Goal: Register for event/course

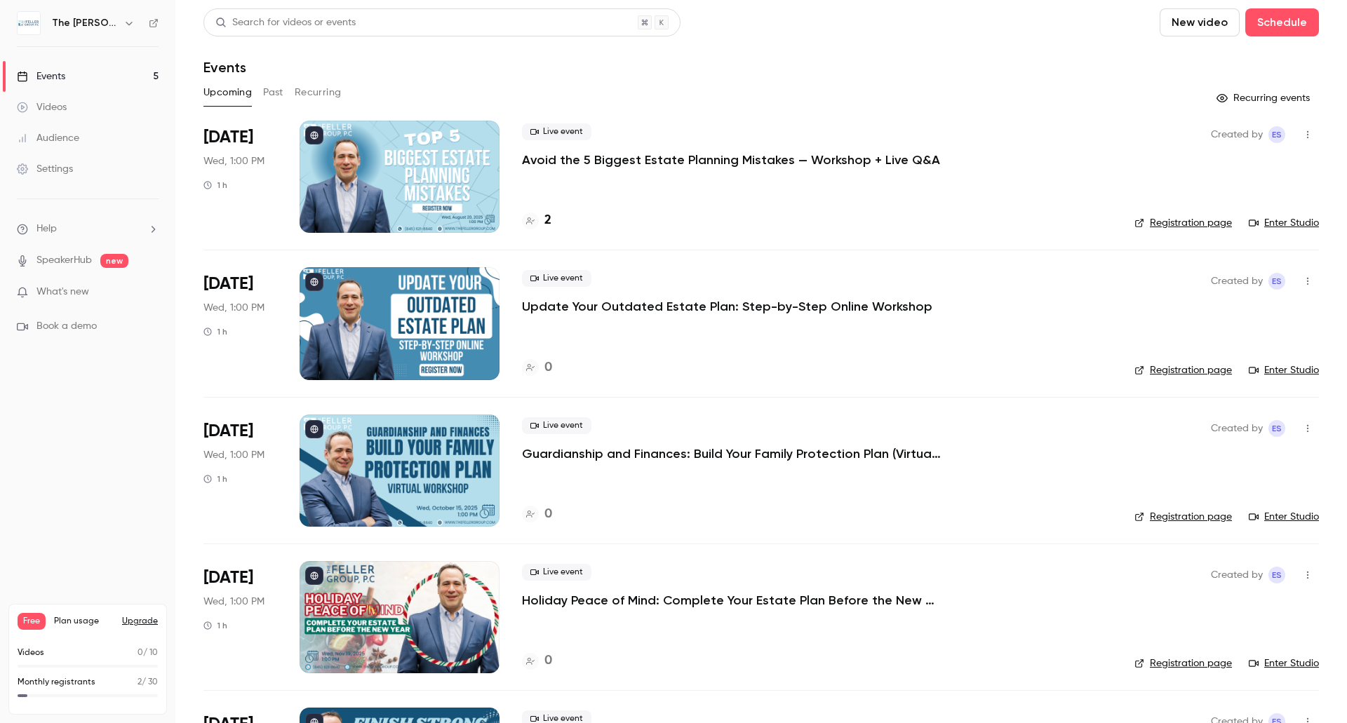
click at [640, 159] on p "Avoid the 5 Biggest Estate Planning Mistakes — Workshop + Live Q&A" at bounding box center [731, 160] width 418 height 17
